Goal: Register for event/course

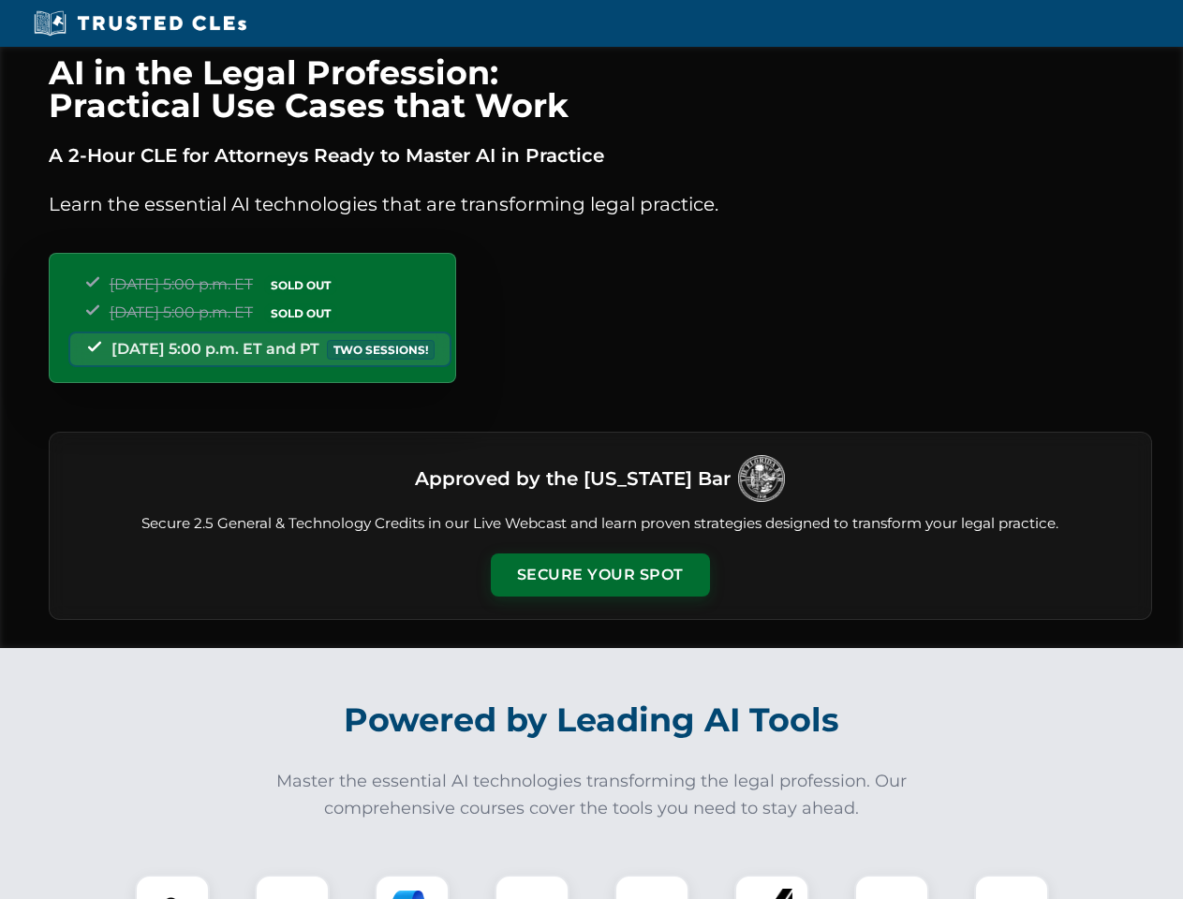
click at [600, 575] on button "Secure Your Spot" at bounding box center [600, 575] width 219 height 43
click at [172, 887] on img at bounding box center [172, 912] width 54 height 54
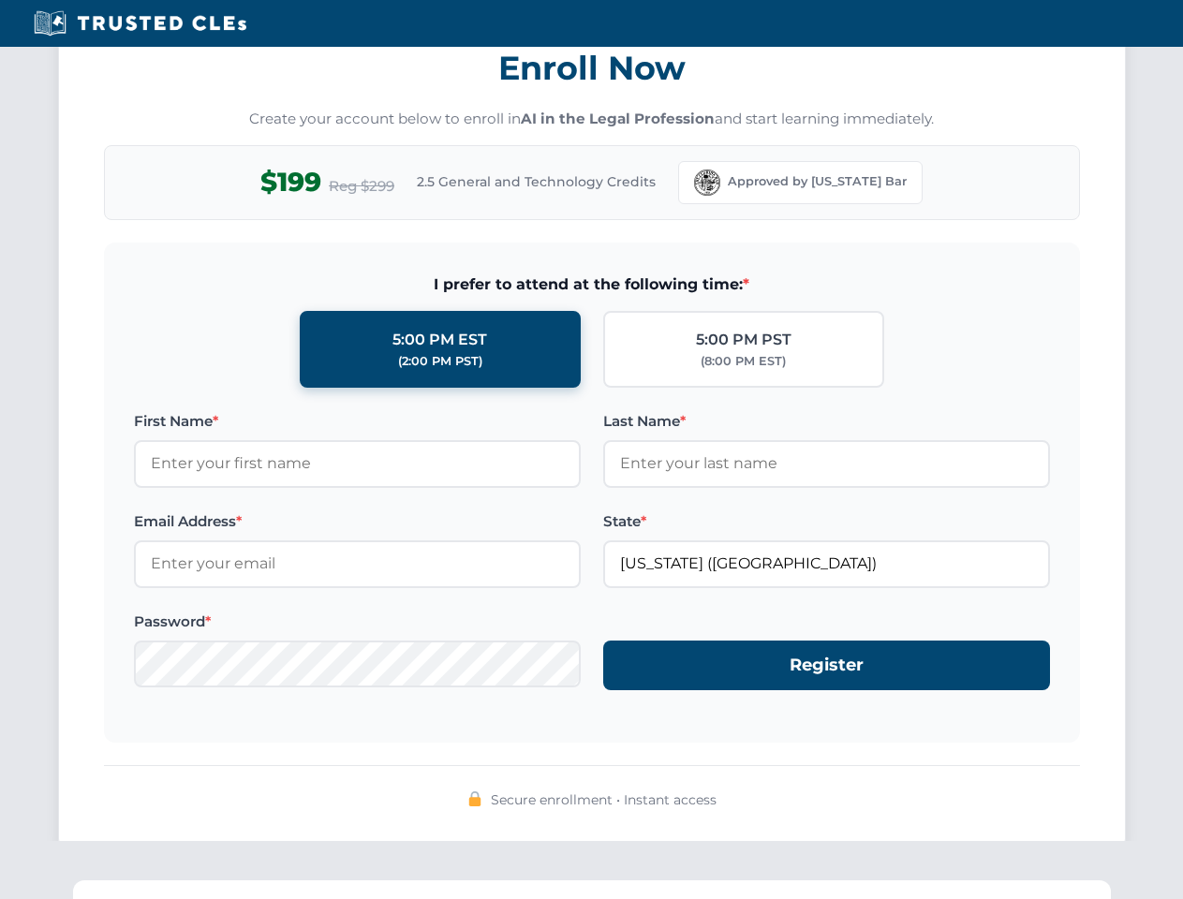
scroll to position [1839, 0]
